Goal: Task Accomplishment & Management: Use online tool/utility

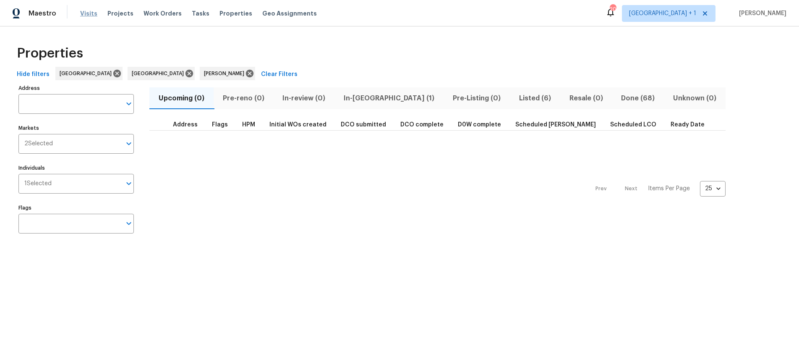
click at [88, 14] on span "Visits" at bounding box center [88, 13] width 17 height 8
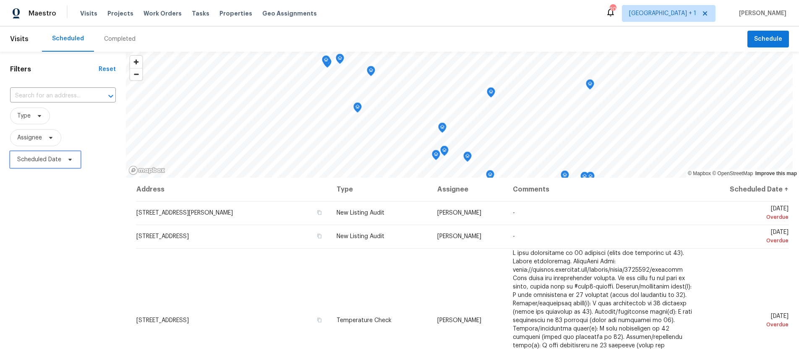
click at [49, 161] on span "Scheduled Date" at bounding box center [39, 159] width 44 height 8
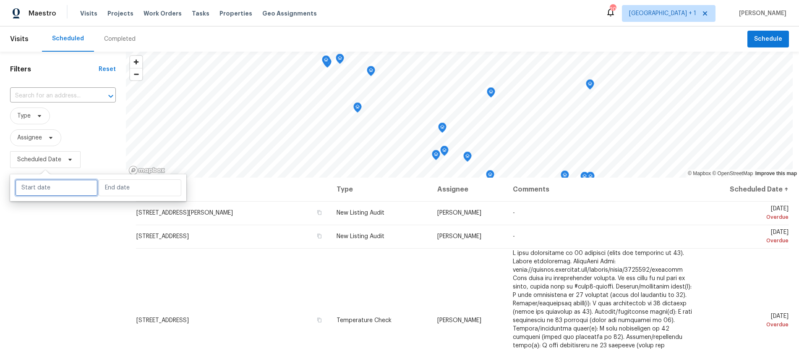
select select "8"
select select "2025"
select select "9"
select select "2025"
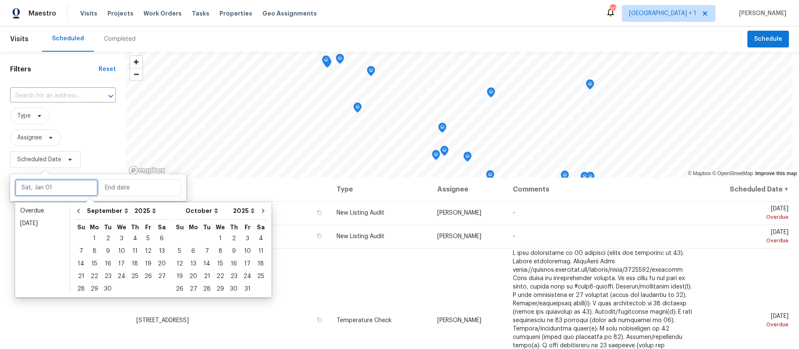
click at [47, 185] on input "text" at bounding box center [56, 187] width 83 height 17
type input "[DATE]"
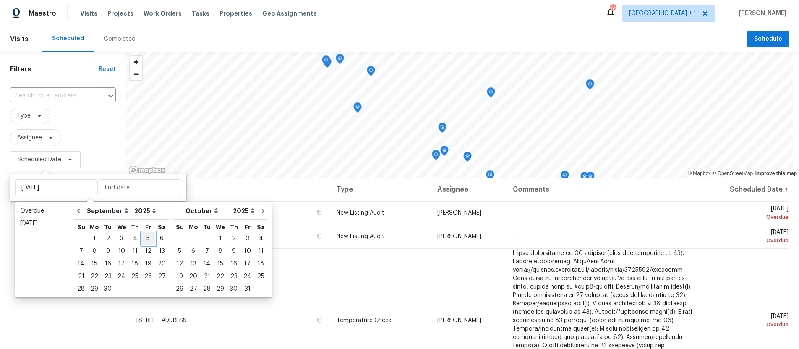
click at [142, 235] on div "5" at bounding box center [147, 238] width 13 height 12
type input "[DATE]"
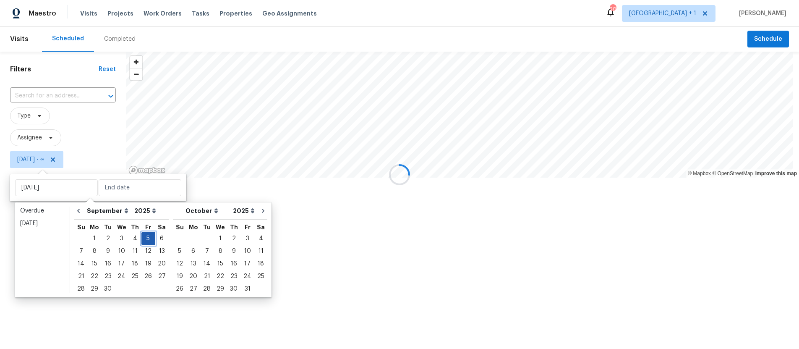
click at [142, 235] on div "5" at bounding box center [147, 238] width 13 height 12
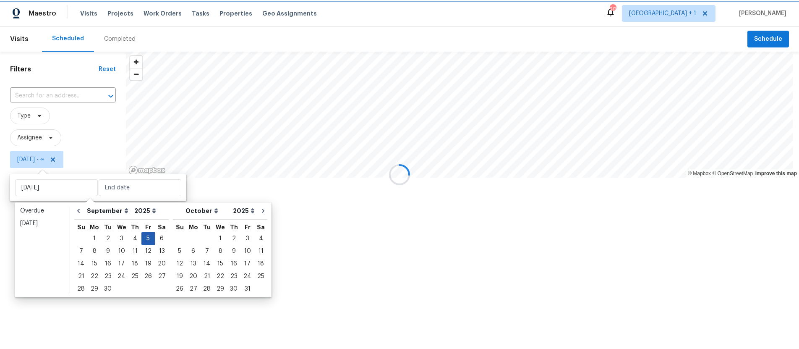
type input "[DATE]"
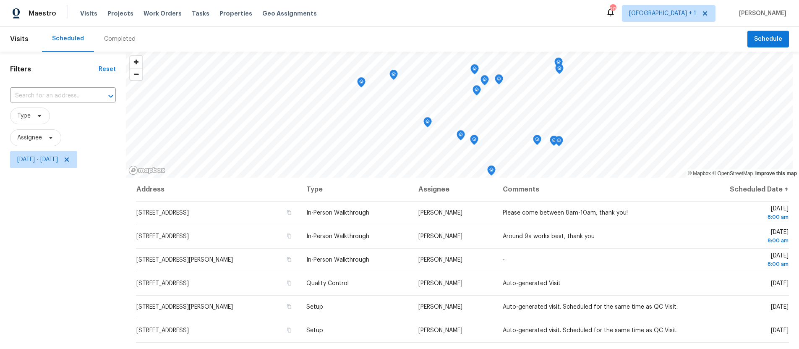
click at [32, 259] on div "Filters Reset ​ Type Assignee [DATE] - [DATE]" at bounding box center [63, 254] width 126 height 405
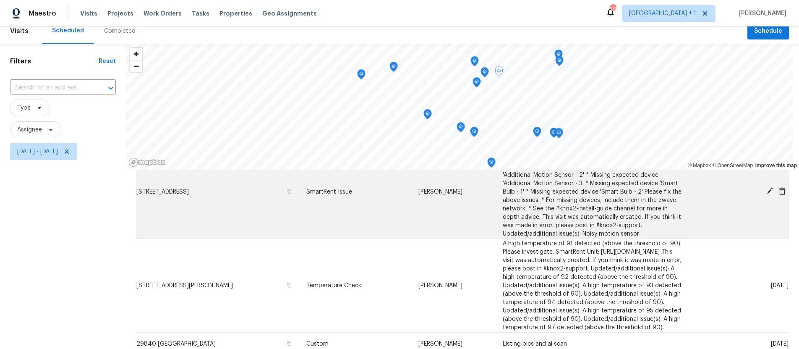
scroll to position [8, 0]
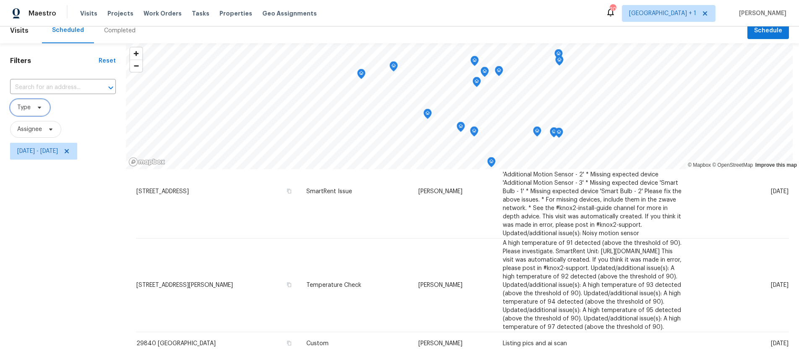
click at [28, 104] on span "Type" at bounding box center [23, 107] width 13 height 8
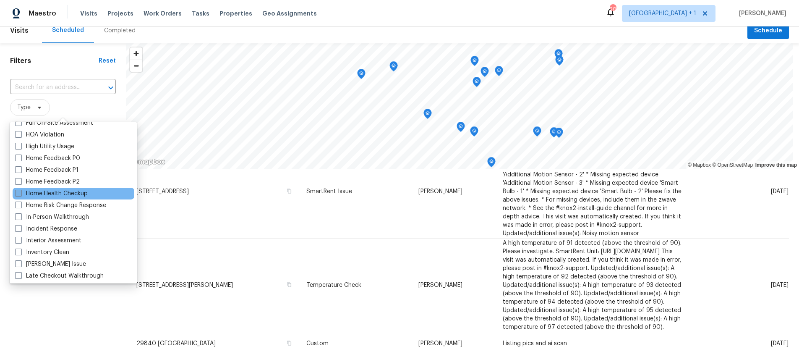
scroll to position [243, 0]
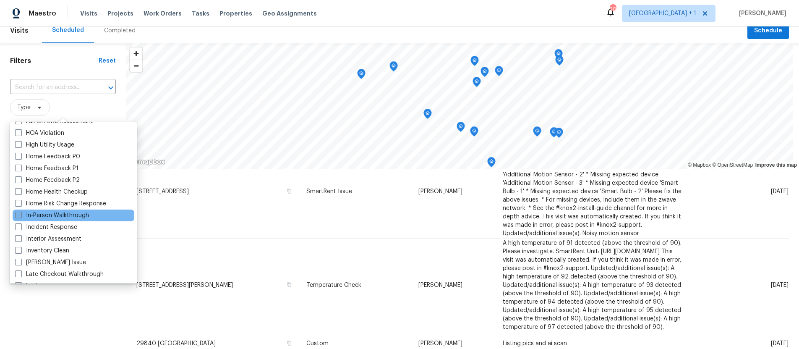
click at [18, 215] on span at bounding box center [18, 214] width 7 height 7
click at [18, 215] on input "In-Person Walkthrough" at bounding box center [17, 213] width 5 height 5
checkbox input "true"
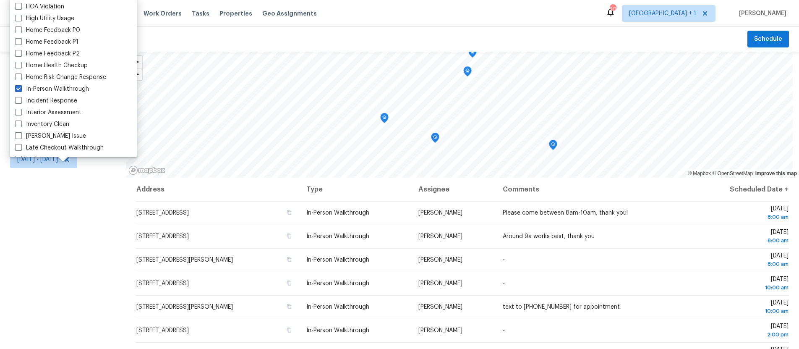
click at [19, 213] on div "Filters Reset ​ In-Person Walkthrough Assignee [DATE] - [DATE]" at bounding box center [63, 254] width 126 height 405
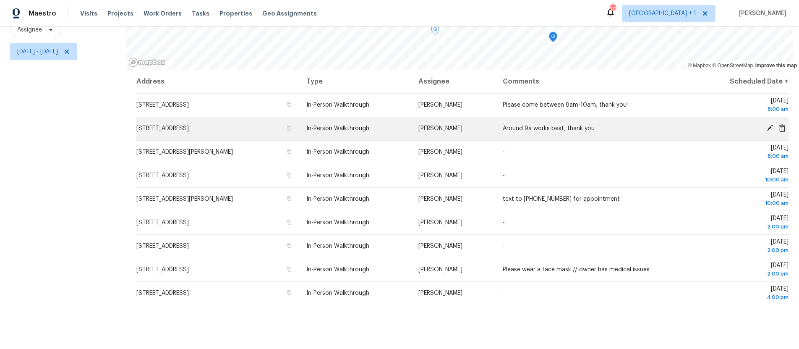
scroll to position [114, 0]
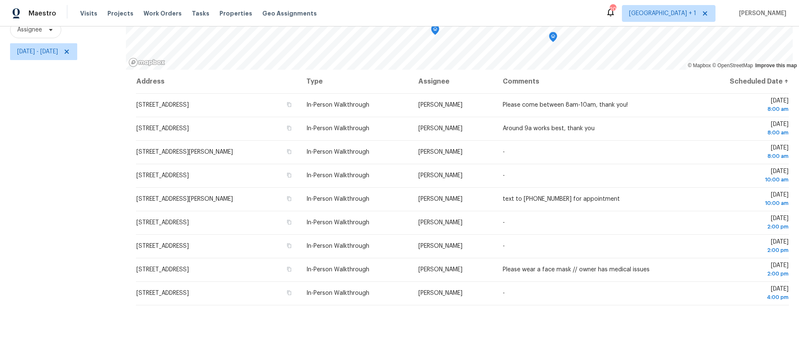
click at [576, 315] on div "Address Type Assignee Comments Scheduled Date ↑ [STREET_ADDRESS] In-Person Walk…" at bounding box center [462, 209] width 673 height 279
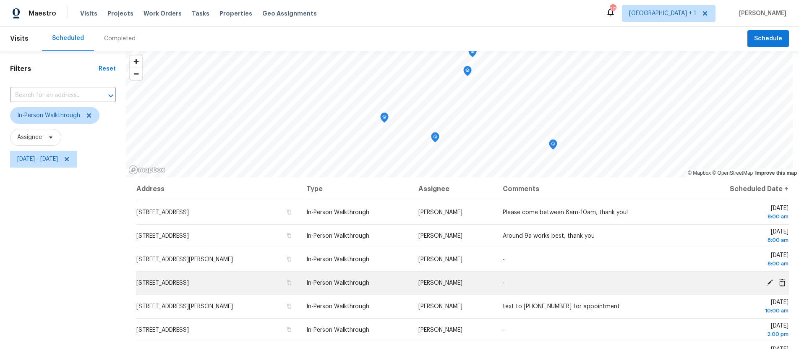
scroll to position [0, 0]
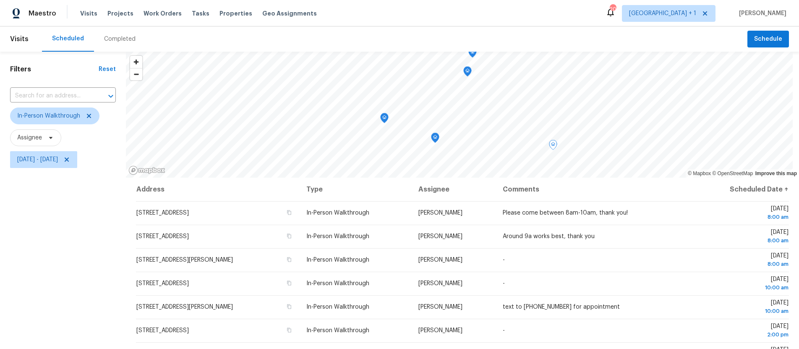
click at [62, 251] on div "Filters Reset ​ In-Person Walkthrough Assignee [DATE] - [DATE]" at bounding box center [63, 254] width 126 height 405
click at [76, 238] on div "Filters Reset ​ In-Person Walkthrough Assignee [DATE] - [DATE]" at bounding box center [63, 254] width 126 height 405
click at [31, 228] on div "Filters Reset ​ In-Person Walkthrough Assignee [DATE] - [DATE]" at bounding box center [63, 254] width 126 height 405
click at [630, 40] on div "Scheduled Completed" at bounding box center [394, 38] width 705 height 25
click at [89, 116] on icon at bounding box center [89, 115] width 7 height 7
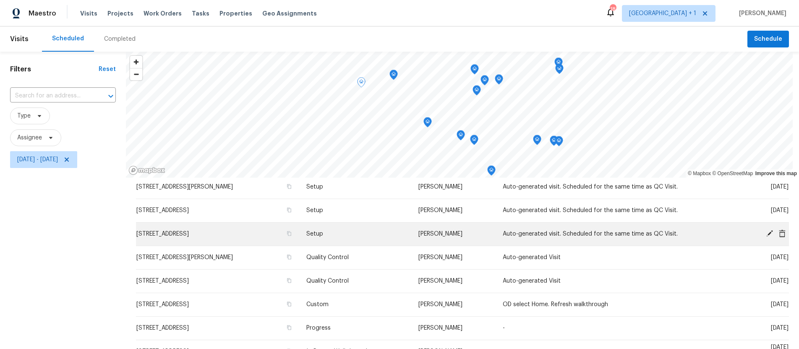
scroll to position [122, 0]
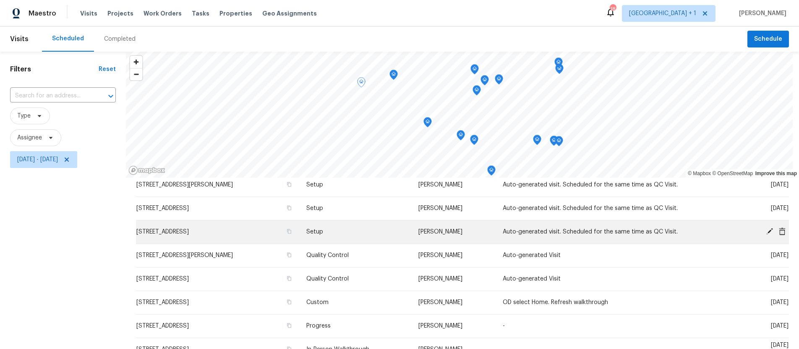
click at [765, 233] on icon at bounding box center [769, 231] width 8 height 8
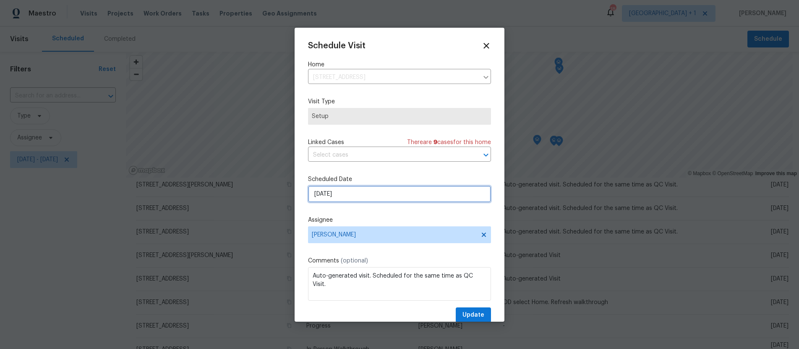
click at [373, 193] on input "[DATE]" at bounding box center [399, 193] width 183 height 17
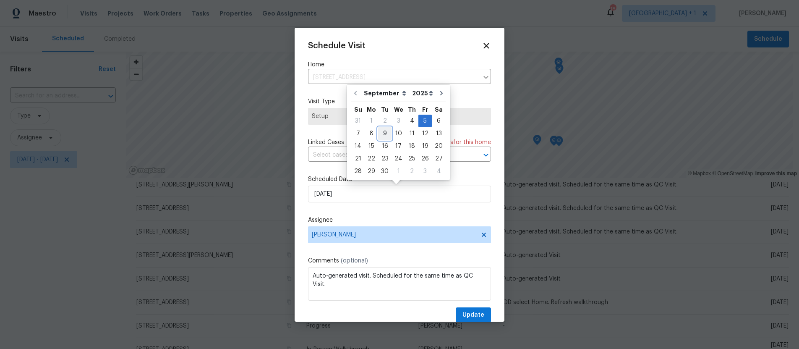
click at [380, 133] on div "9" at bounding box center [384, 134] width 13 height 12
type input "[DATE]"
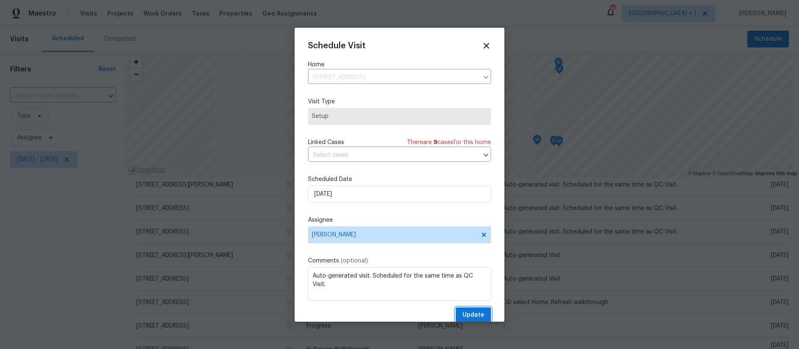
click at [466, 312] on span "Update" at bounding box center [473, 315] width 22 height 10
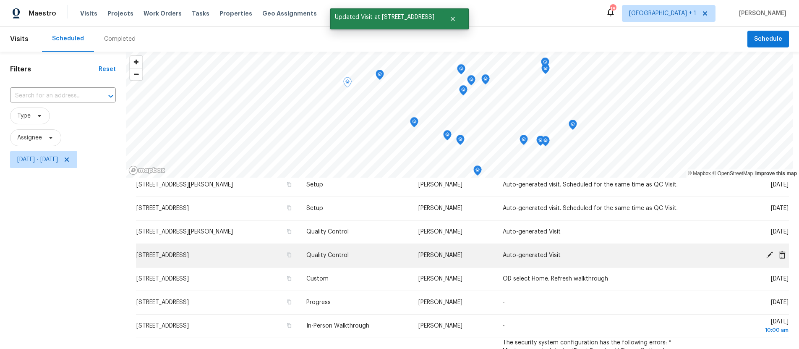
click at [766, 255] on icon at bounding box center [769, 254] width 7 height 7
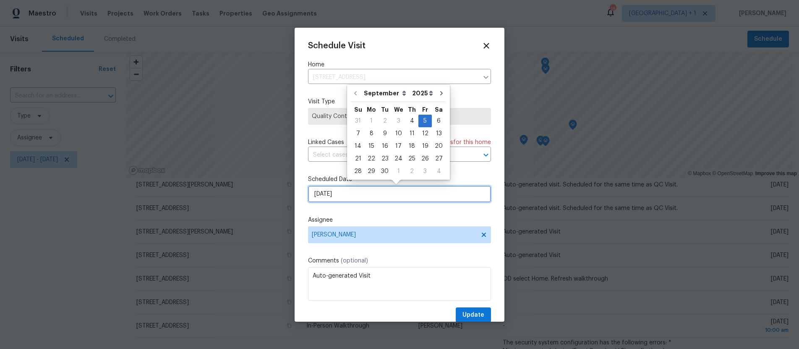
click at [361, 191] on input "[DATE]" at bounding box center [399, 193] width 183 height 17
click at [386, 131] on div "9" at bounding box center [384, 134] width 13 height 12
type input "[DATE]"
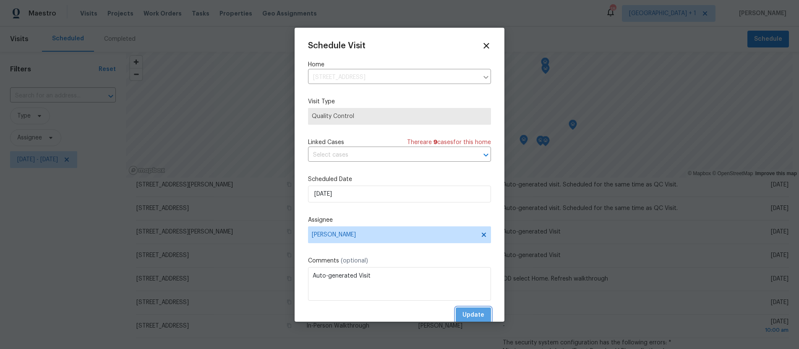
click at [480, 312] on button "Update" at bounding box center [472, 315] width 35 height 16
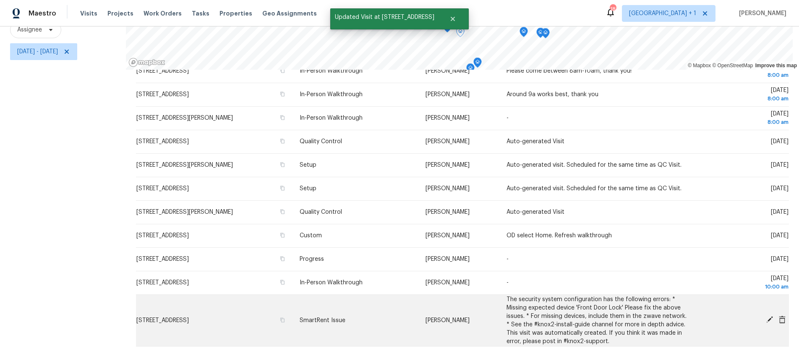
scroll to position [0, 0]
